Goal: Information Seeking & Learning: Learn about a topic

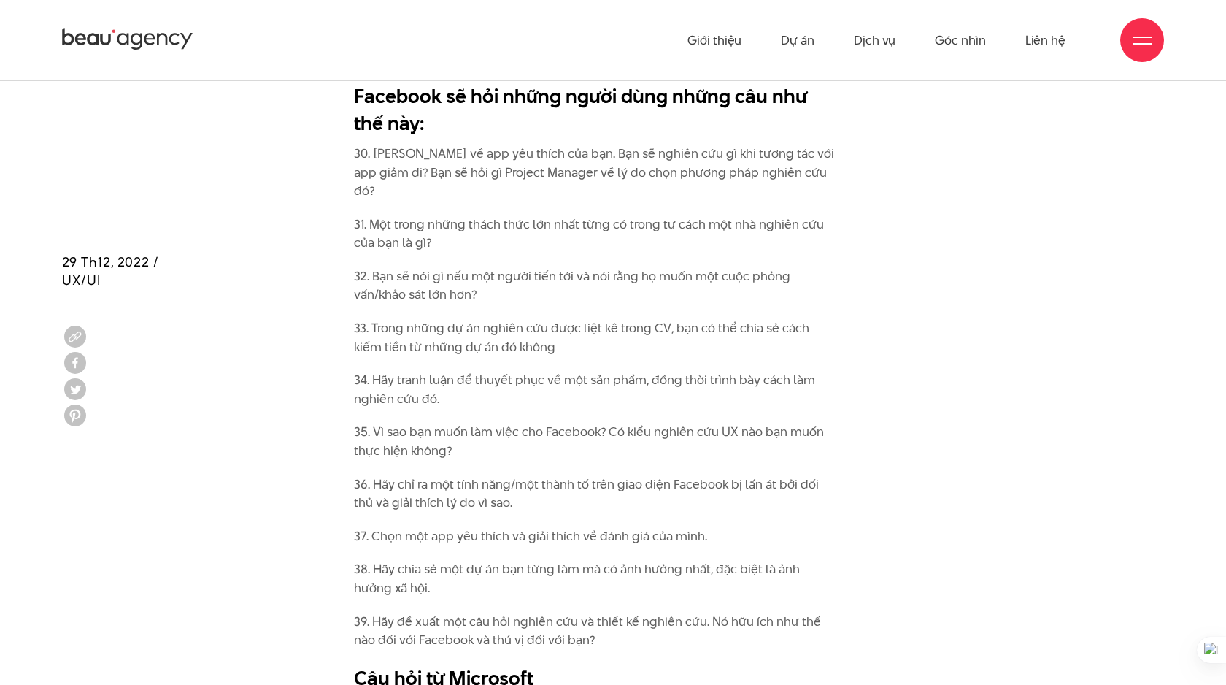
scroll to position [3223, 0]
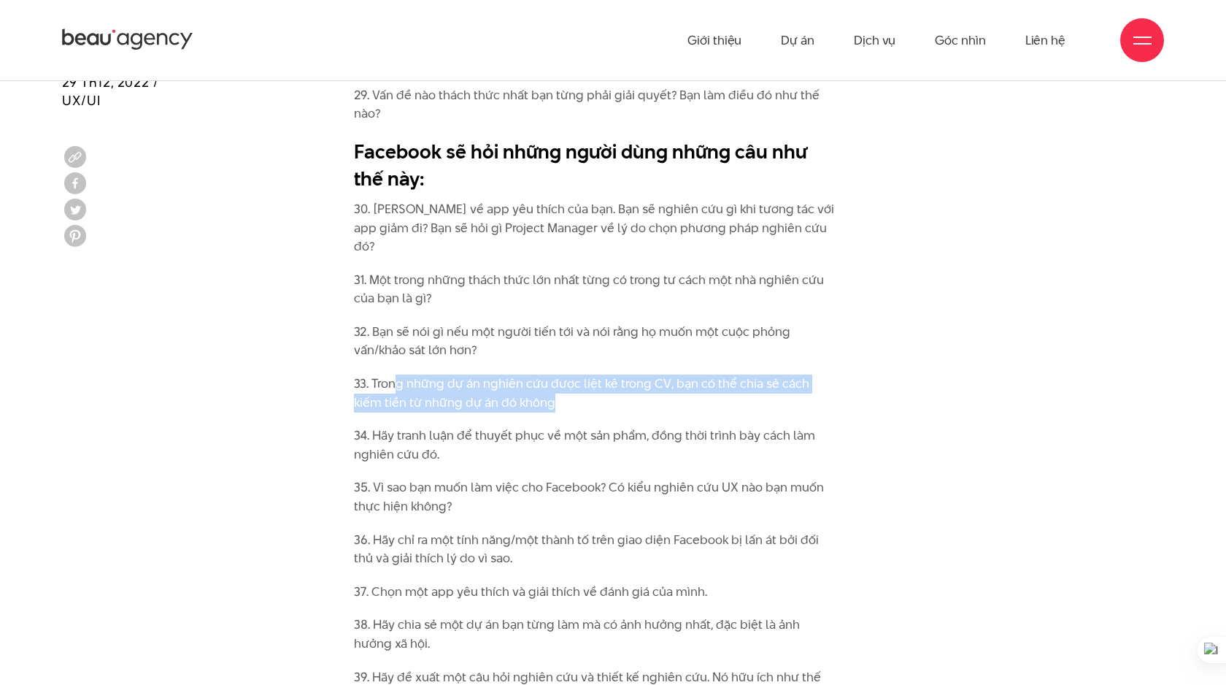
drag, startPoint x: 393, startPoint y: 323, endPoint x: 568, endPoint y: 350, distance: 176.6
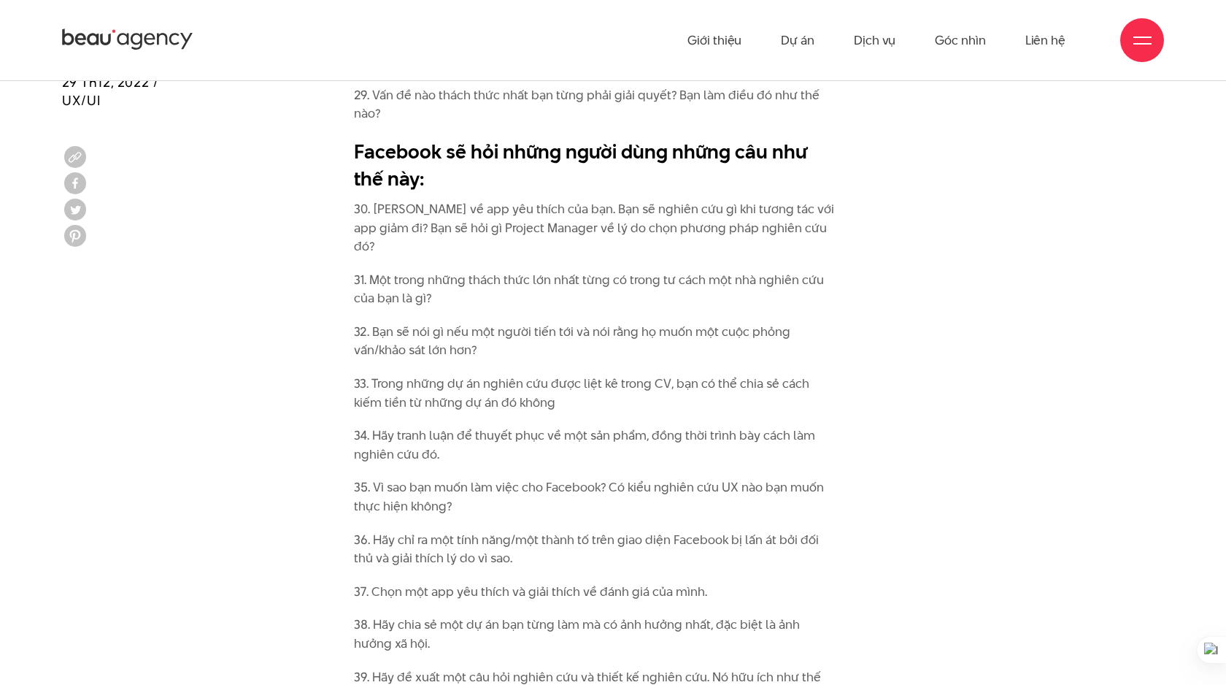
drag, startPoint x: 393, startPoint y: 321, endPoint x: 685, endPoint y: 336, distance: 293.0
click at [685, 374] on p "33. Trong những dự án nghiên cứu được liệt kê trong CV, bạn có thể chia sẻ cách…" at bounding box center [595, 392] width 482 height 37
click at [747, 374] on p "33. Trong những dự án nghiên cứu được liệt kê trong CV, bạn có thể chia sẻ cách…" at bounding box center [595, 392] width 482 height 37
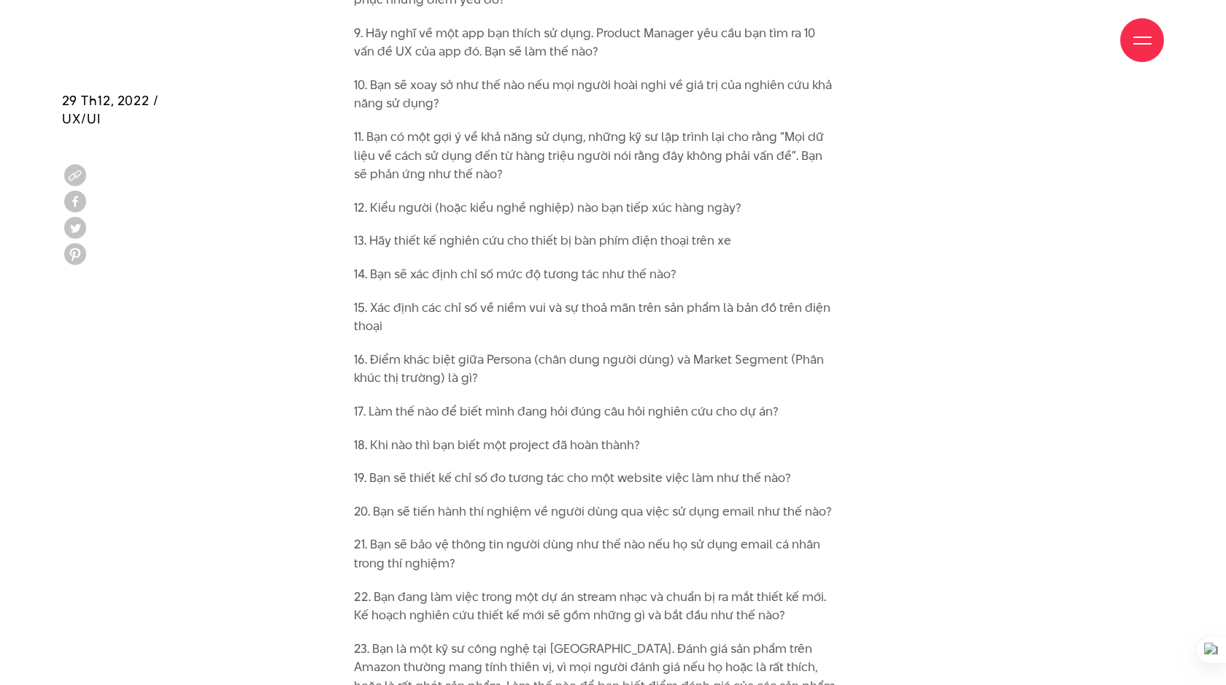
scroll to position [2373, 0]
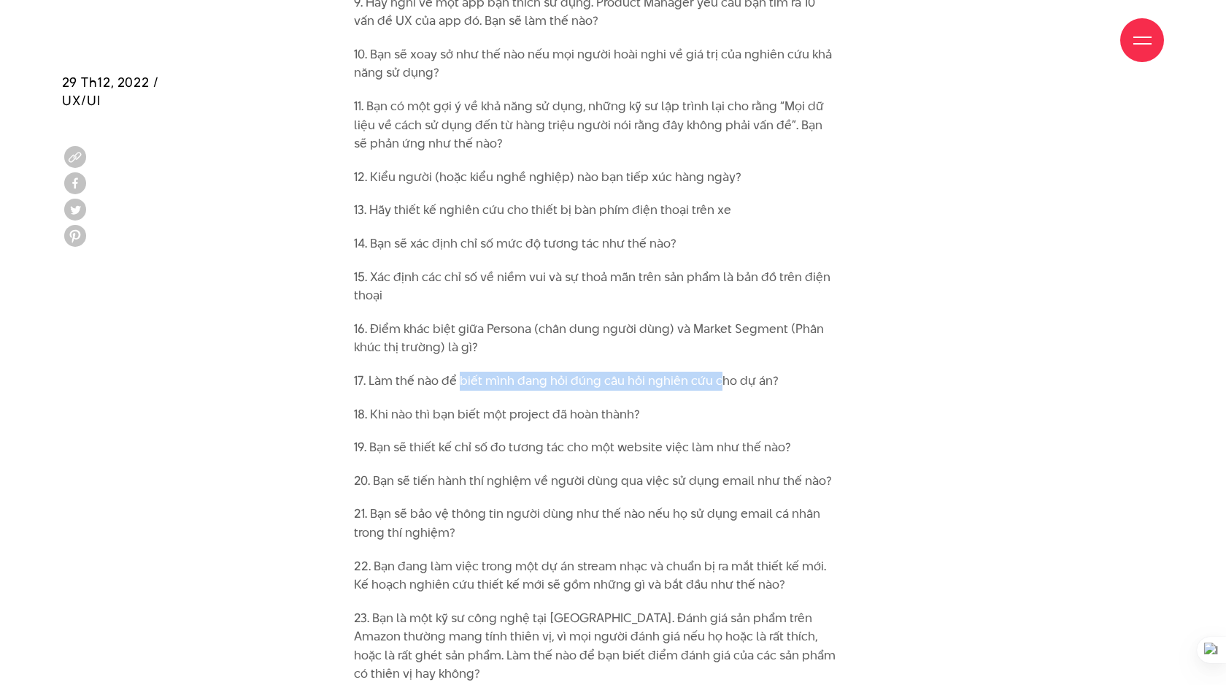
drag, startPoint x: 459, startPoint y: 341, endPoint x: 719, endPoint y: 340, distance: 259.8
click at [719, 371] on p "17. Làm thế nào để biết mình đang hỏi đúng câu hỏi nghiên cứu cho dự án?" at bounding box center [595, 380] width 482 height 19
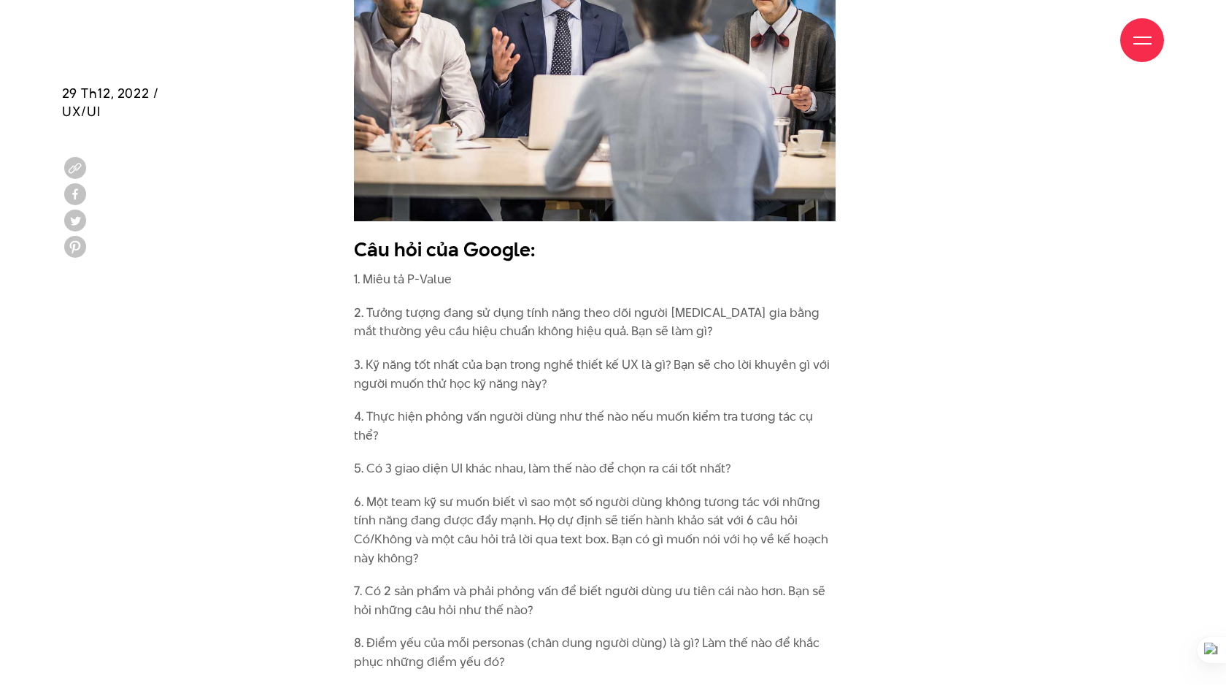
scroll to position [1934, 0]
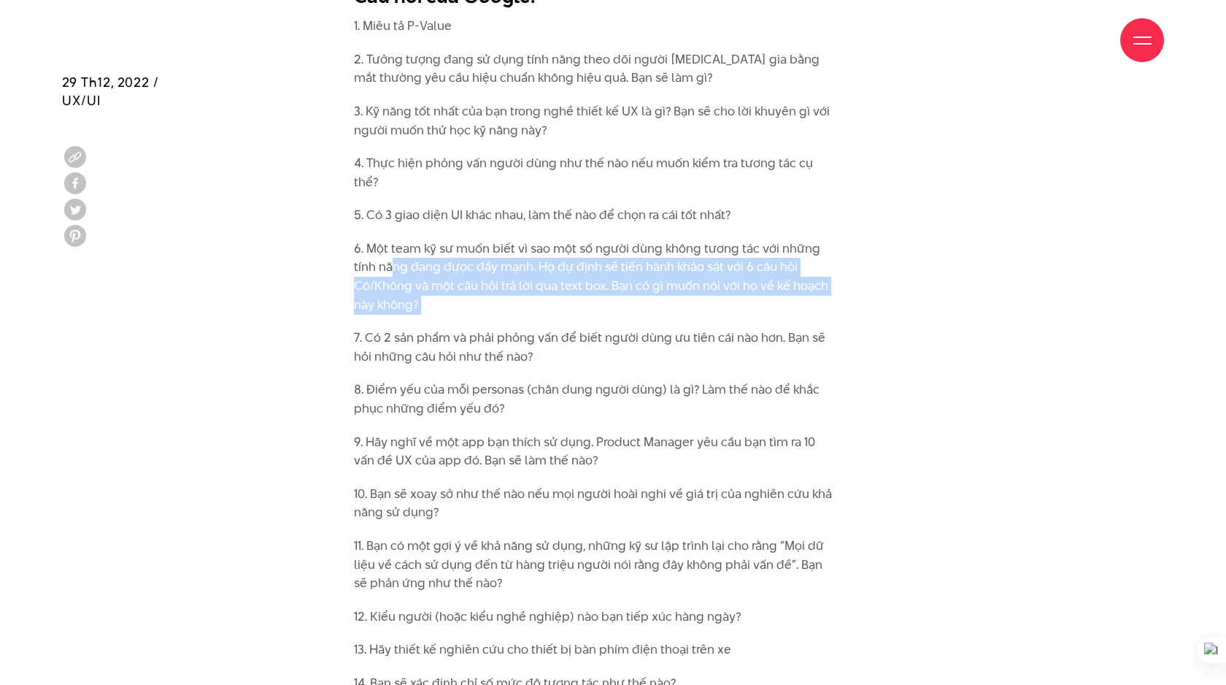
drag, startPoint x: 395, startPoint y: 229, endPoint x: 487, endPoint y: 271, distance: 101.2
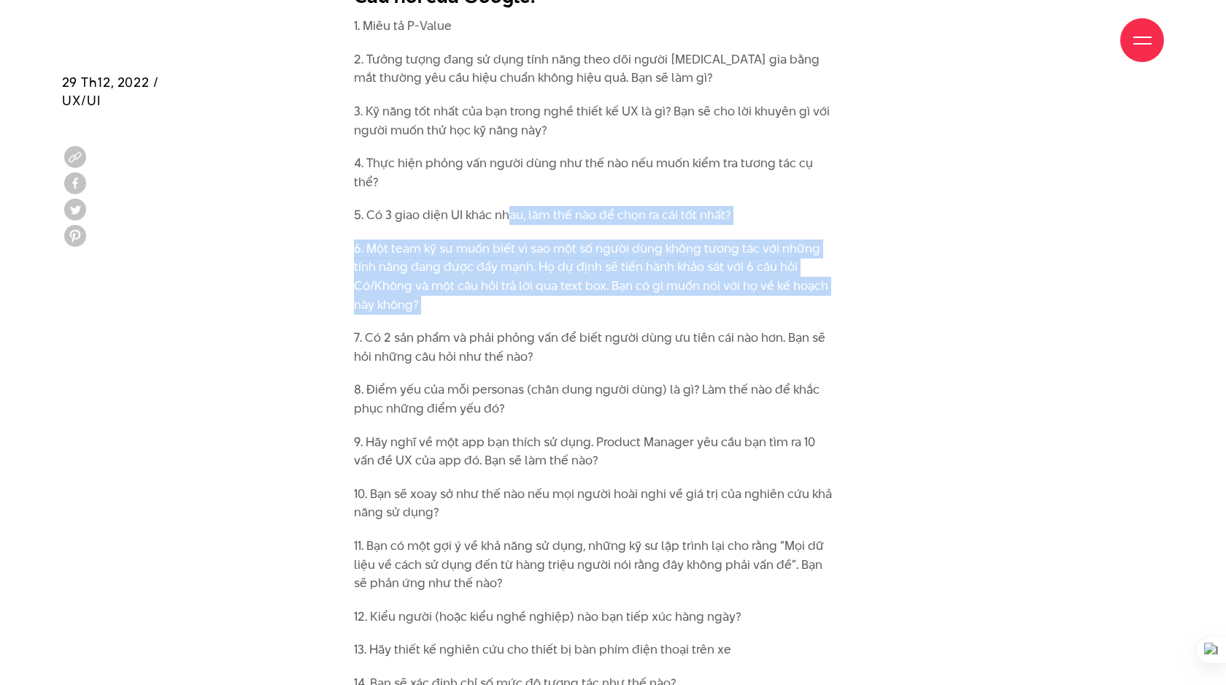
drag, startPoint x: 531, startPoint y: 272, endPoint x: 510, endPoint y: 176, distance: 98.5
click at [552, 245] on p "6. Một team kỹ sư muốn biết vì sao một số người dùng không tương tác với những …" at bounding box center [595, 276] width 482 height 74
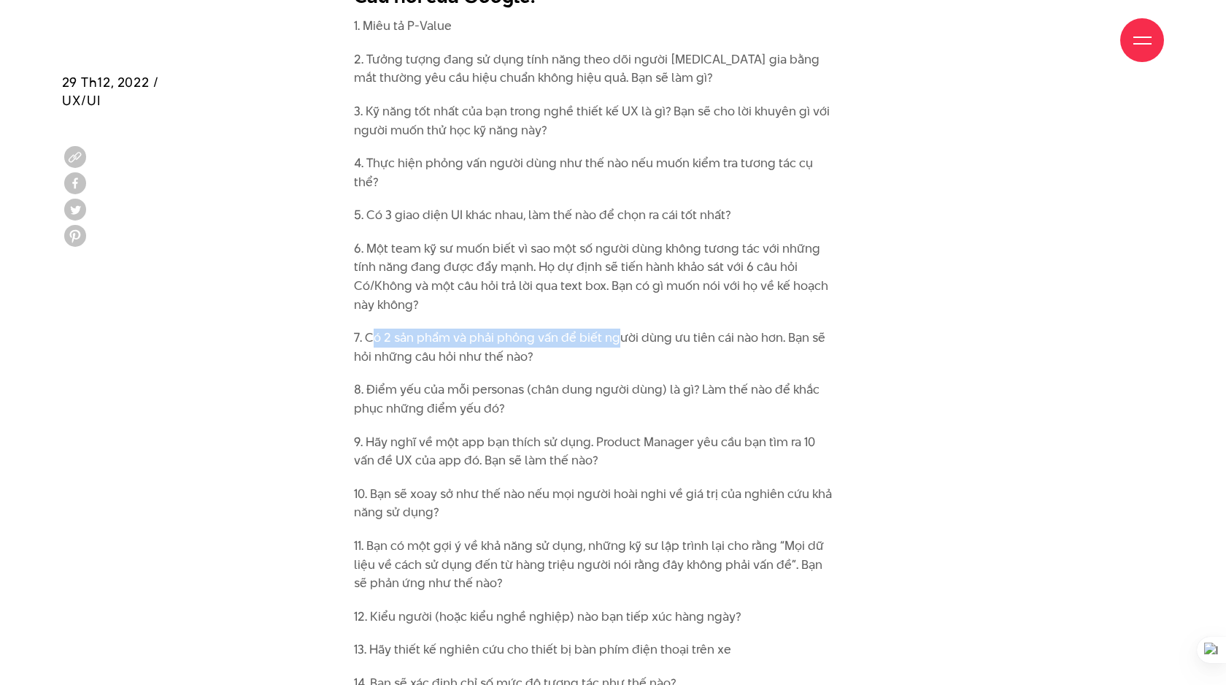
drag, startPoint x: 375, startPoint y: 287, endPoint x: 616, endPoint y: 286, distance: 240.8
click at [617, 328] on p "7. Có 2 sản phẩm và phải phỏng vấn để biết người dùng ưu tiên cái nào hơn. Bạn …" at bounding box center [595, 346] width 482 height 37
click at [739, 328] on p "7. Có 2 sản phẩm và phải phỏng vấn để biết người dùng ưu tiên cái nào hơn. Bạn …" at bounding box center [595, 346] width 482 height 37
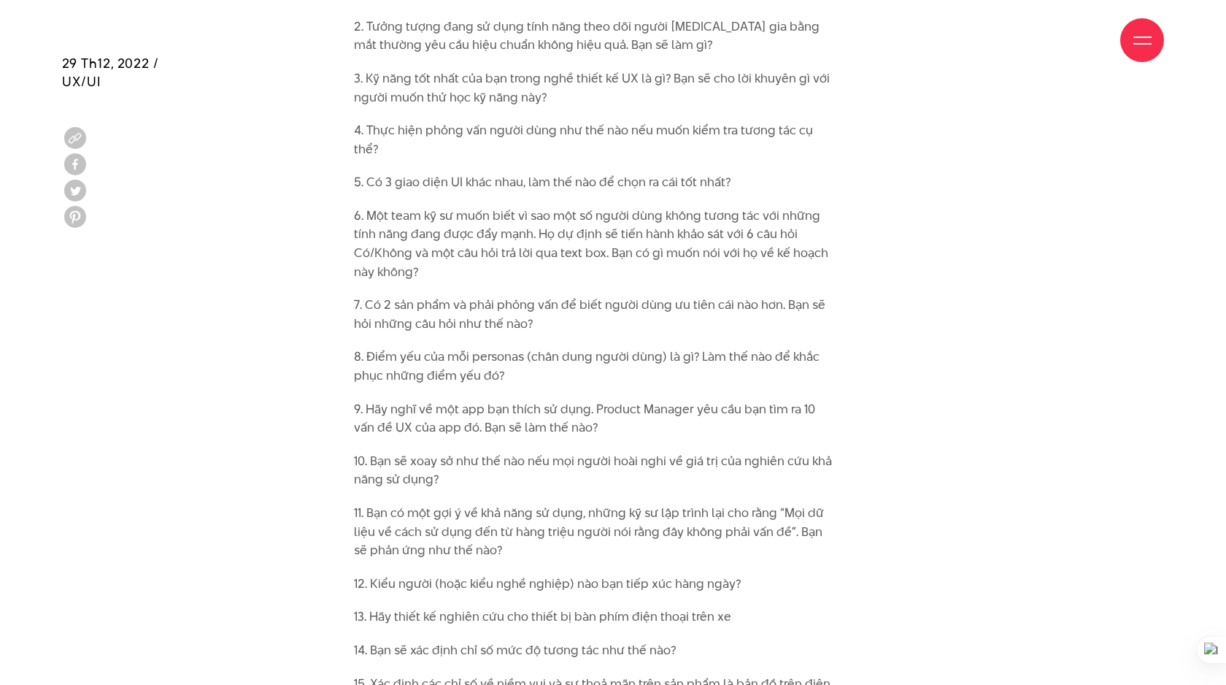
scroll to position [1971, 0]
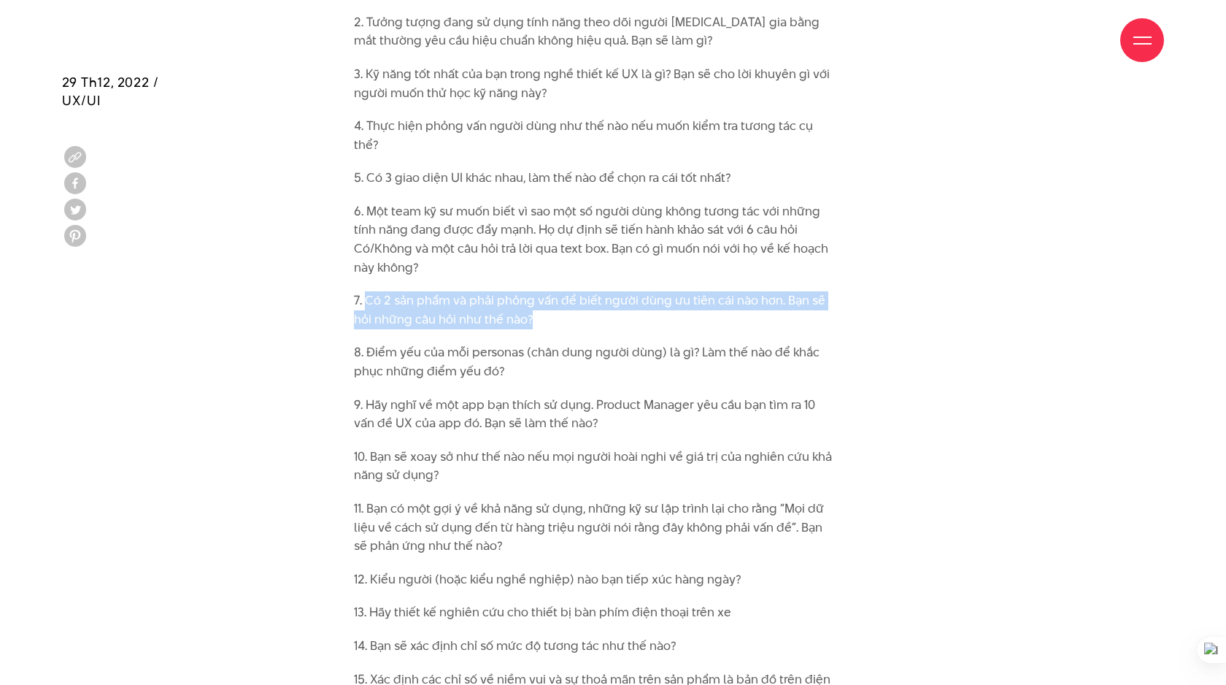
drag, startPoint x: 549, startPoint y: 270, endPoint x: 366, endPoint y: 254, distance: 183.9
click at [366, 291] on p "7. Có 2 sản phẩm và phải phỏng vấn để biết người dùng ưu tiên cái nào hơn. Bạn …" at bounding box center [595, 309] width 482 height 37
copy p "Có 2 sản phẩm và phải phỏng vấn để biết người dùng ưu tiên cái nào hơn. Bạn sẽ …"
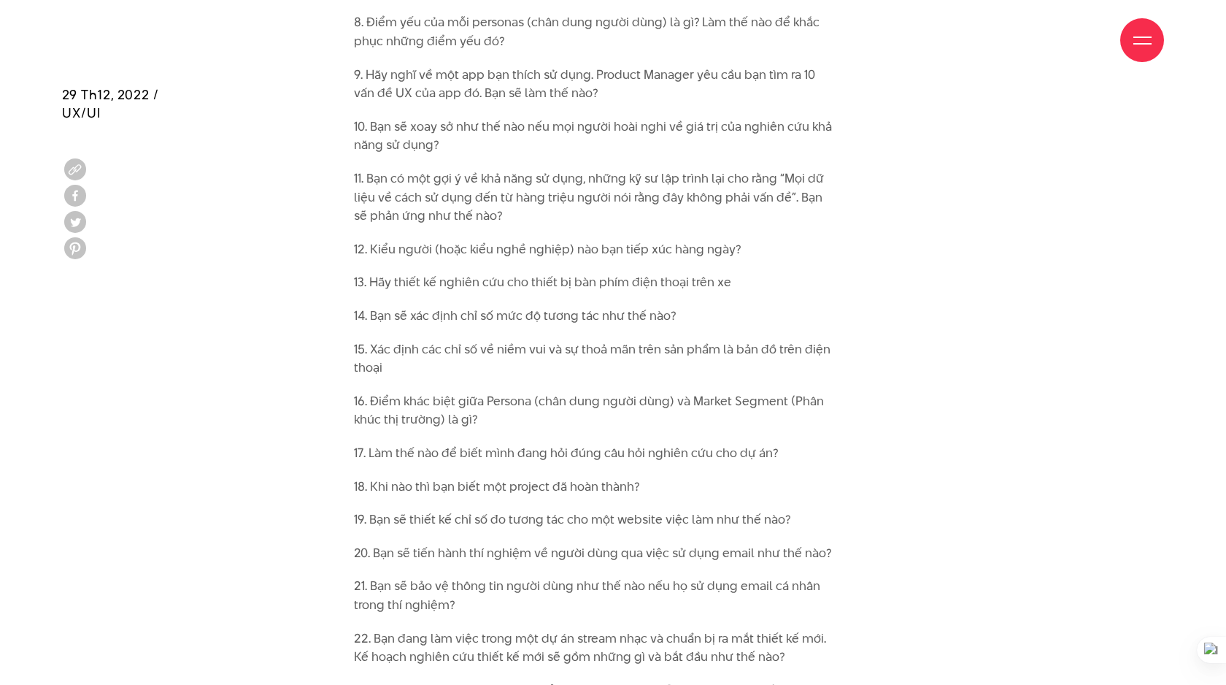
scroll to position [2313, 0]
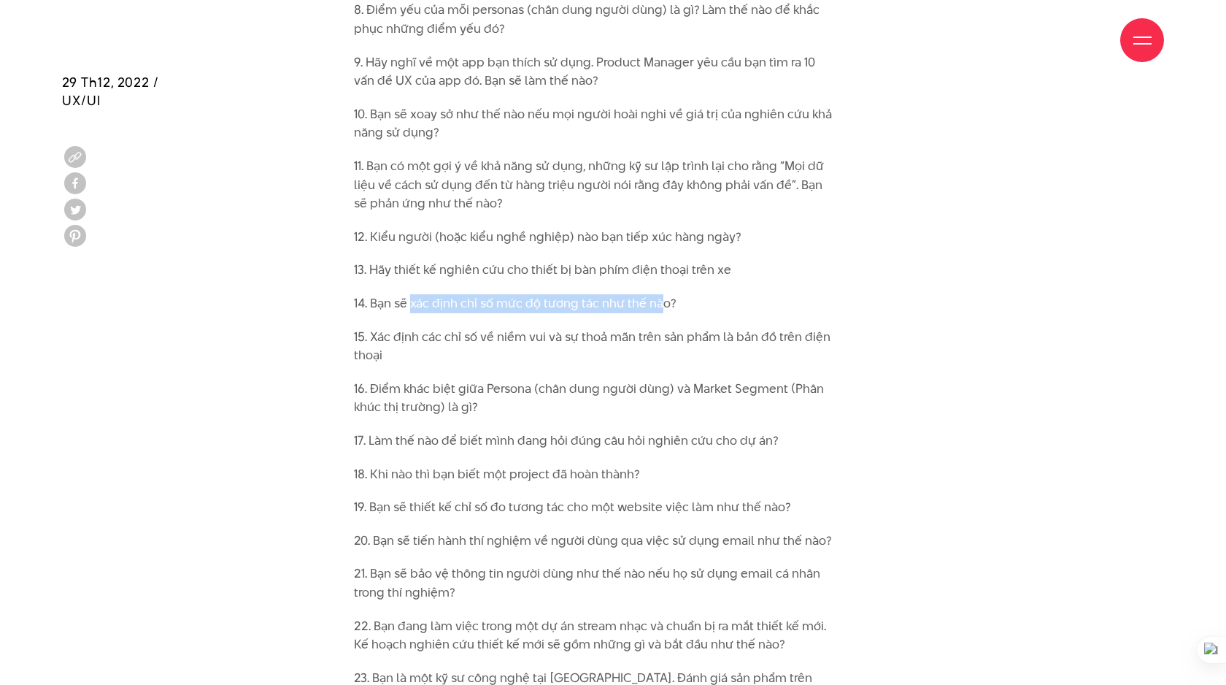
drag, startPoint x: 410, startPoint y: 261, endPoint x: 686, endPoint y: 260, distance: 275.9
click at [682, 294] on p "14. Bạn sẽ xác định chỉ số mức độ tương tác như thế nào?" at bounding box center [595, 303] width 482 height 19
click at [785, 294] on p "14. Bạn sẽ xác định chỉ số mức độ tương tác như thế nào?" at bounding box center [595, 303] width 482 height 19
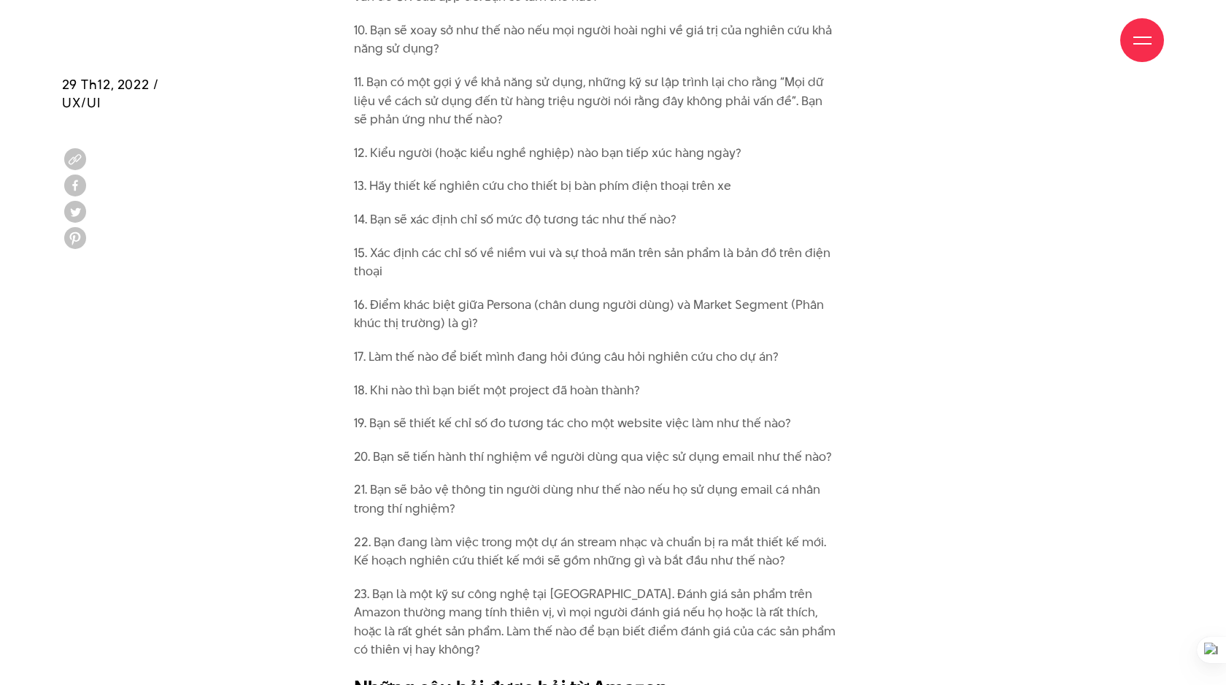
scroll to position [2401, 0]
